Goal: Task Accomplishment & Management: Manage account settings

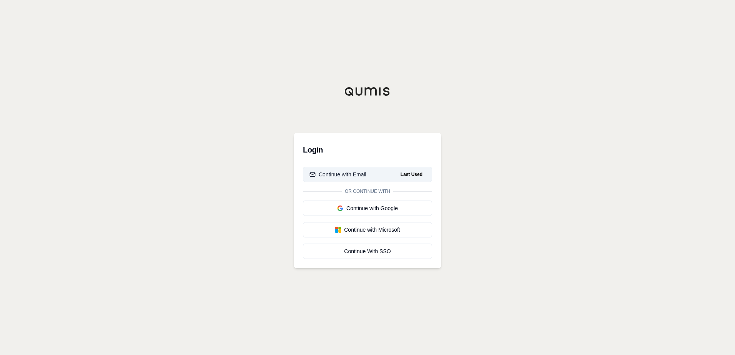
click at [345, 174] on div "Continue with Email" at bounding box center [337, 175] width 57 height 8
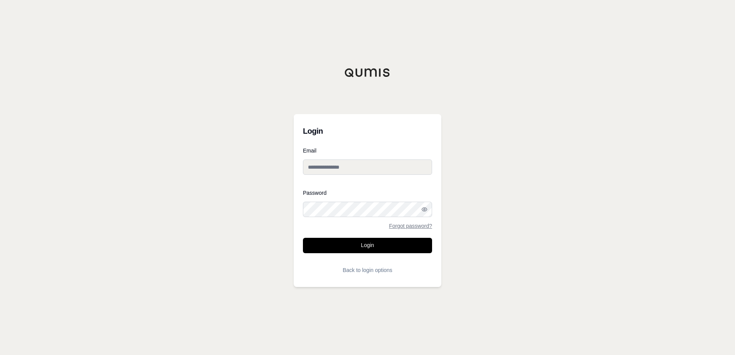
click at [360, 160] on input "Email" at bounding box center [367, 166] width 129 height 15
type input "**********"
click at [303, 238] on button "Login" at bounding box center [367, 245] width 129 height 15
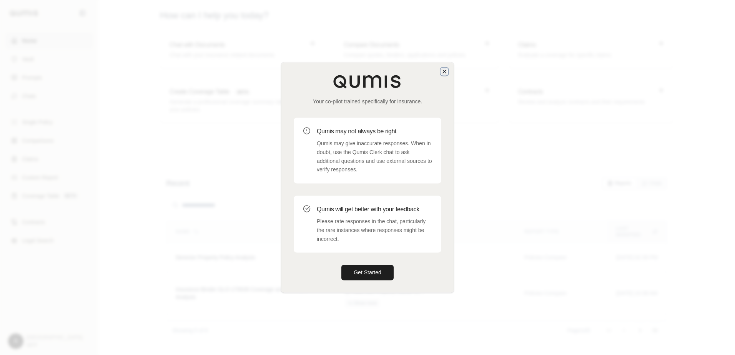
click at [445, 72] on icon "button" at bounding box center [444, 71] width 3 height 3
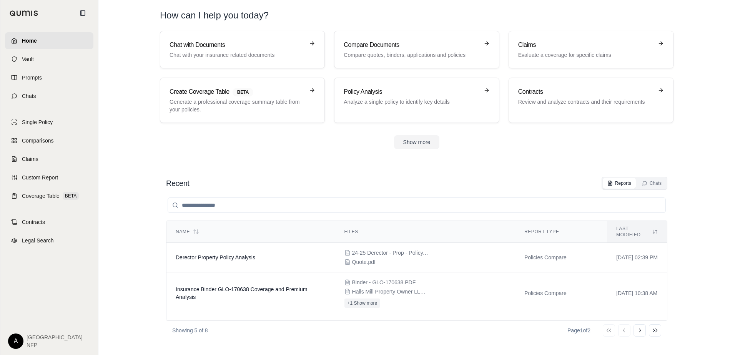
click at [206, 169] on section "Recent Reports Chats Name Files Report Type Last modified Derector Property Pol…" at bounding box center [416, 258] width 630 height 194
drag, startPoint x: 190, startPoint y: 184, endPoint x: 163, endPoint y: 179, distance: 26.8
click at [163, 179] on div "Recent Reports Chats Name Files Report Type Last modified Derector Property Pol…" at bounding box center [416, 258] width 513 height 175
drag, startPoint x: 163, startPoint y: 179, endPoint x: 168, endPoint y: 181, distance: 4.4
click at [168, 181] on h2 "Recent" at bounding box center [177, 183] width 23 height 11
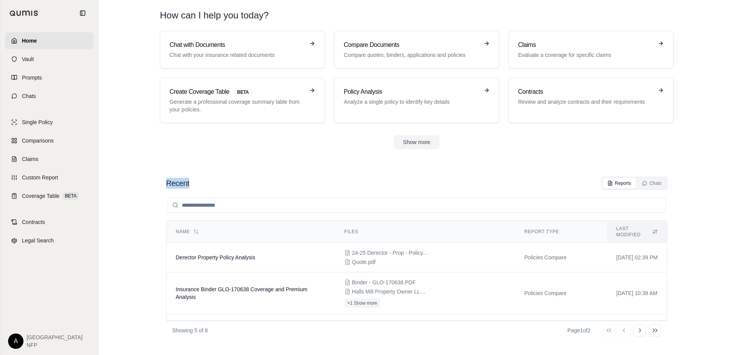
drag, startPoint x: 166, startPoint y: 181, endPoint x: 196, endPoint y: 180, distance: 29.2
click at [196, 180] on div "Recent Reports Chats" at bounding box center [416, 183] width 501 height 13
drag, startPoint x: 196, startPoint y: 180, endPoint x: 190, endPoint y: 180, distance: 5.4
click at [190, 180] on div "Recent Reports Chats" at bounding box center [416, 183] width 501 height 13
drag, startPoint x: 191, startPoint y: 183, endPoint x: 149, endPoint y: 183, distance: 41.1
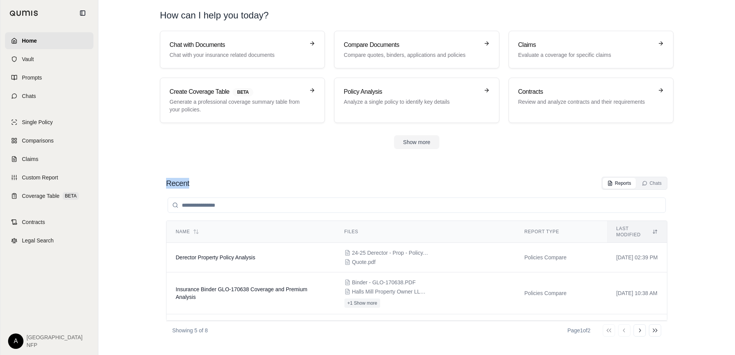
click at [149, 183] on div "Recent Reports Chats Name Files Report Type Last modified Derector Property Pol…" at bounding box center [417, 258] width 538 height 175
drag, startPoint x: 149, startPoint y: 183, endPoint x: 230, endPoint y: 177, distance: 80.5
click at [230, 177] on div "Recent Reports Chats" at bounding box center [416, 183] width 501 height 13
